Goal: Task Accomplishment & Management: Use online tool/utility

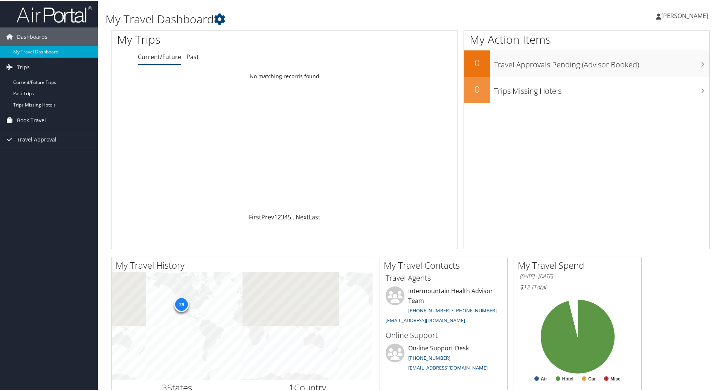
click at [25, 116] on span "Book Travel" at bounding box center [31, 119] width 29 height 19
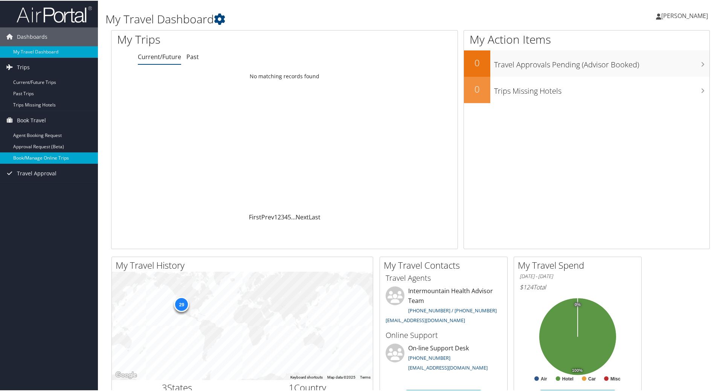
click at [33, 155] on link "Book/Manage Online Trips" at bounding box center [49, 157] width 98 height 11
